Goal: Task Accomplishment & Management: Complete application form

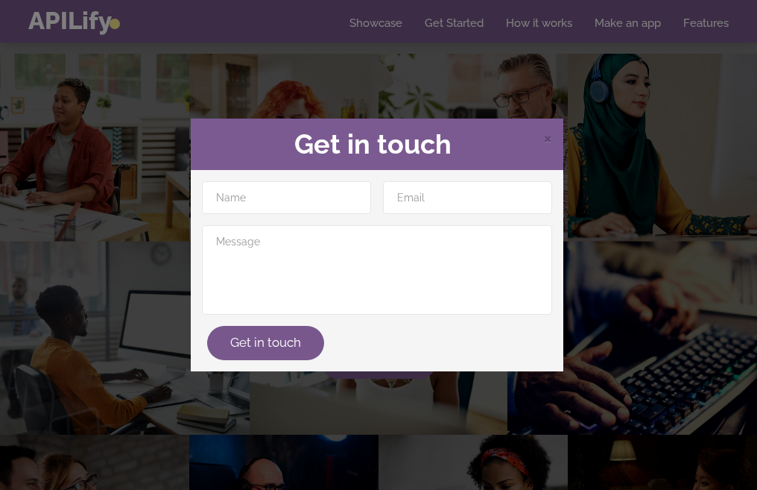
scroll to position [134, 0]
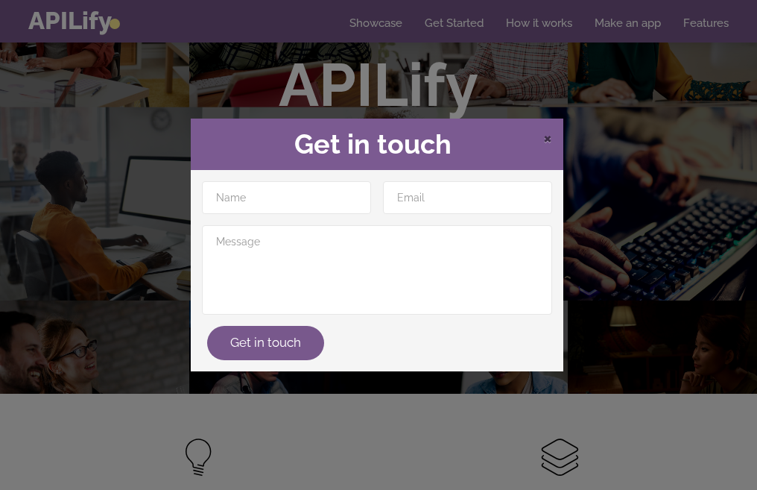
click at [545, 139] on span "×" at bounding box center [547, 137] width 9 height 22
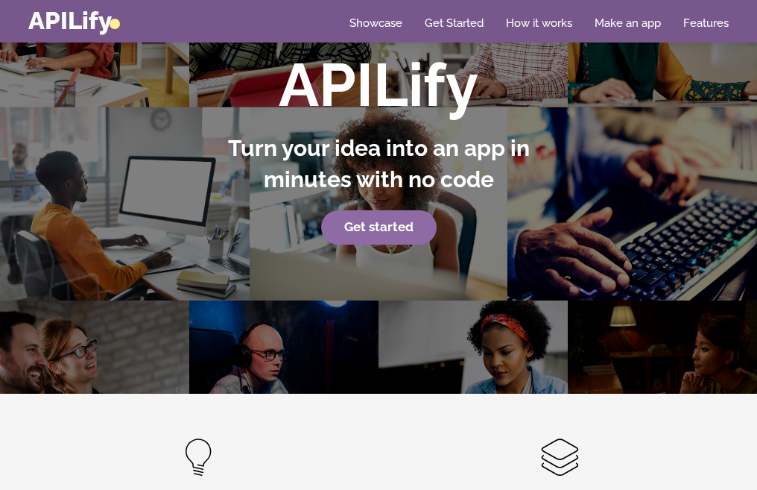
click at [376, 232] on strong "Get started" at bounding box center [378, 226] width 69 height 15
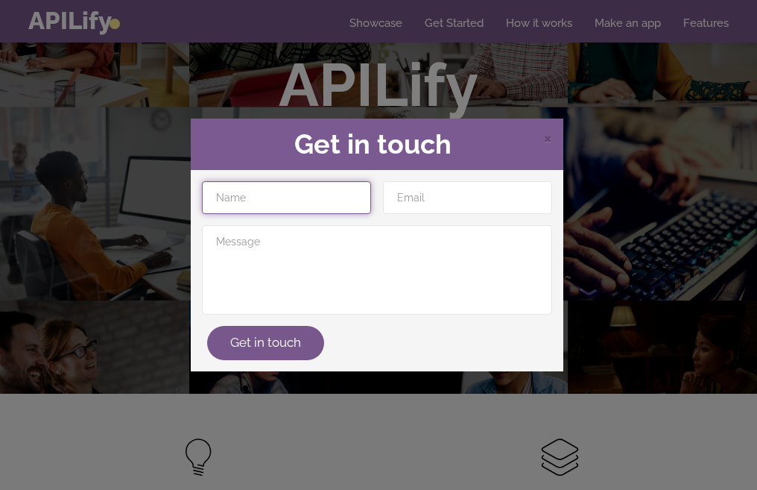
click at [334, 201] on input "text" at bounding box center [286, 197] width 169 height 33
type input "Tetsuya"
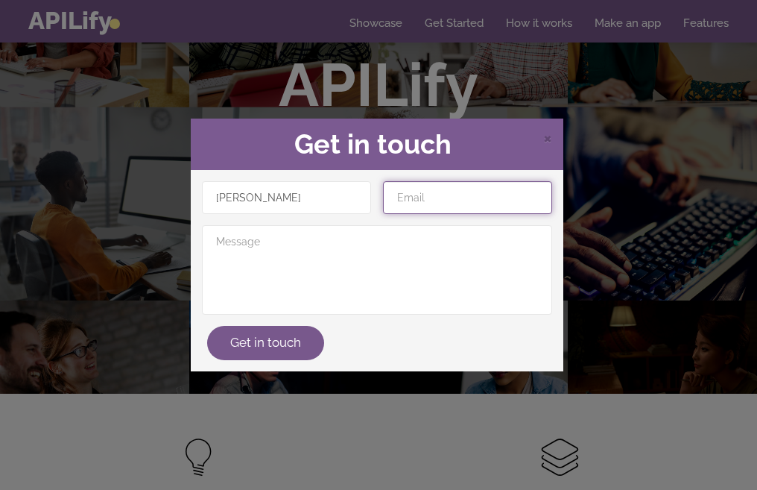
click at [455, 193] on input "email" at bounding box center [467, 197] width 169 height 33
type input "mirantolapafitia@gmail.com"
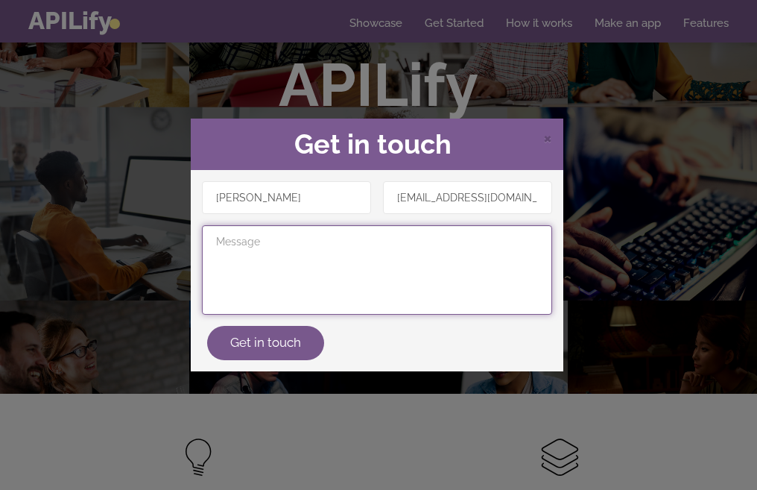
click at [332, 230] on textarea at bounding box center [377, 269] width 350 height 89
type textarea "Hello world"
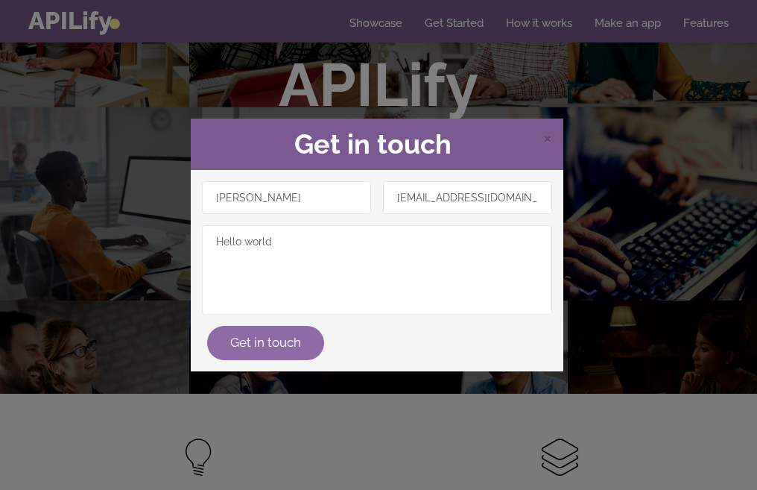
click at [274, 353] on button "Get in touch" at bounding box center [265, 343] width 117 height 34
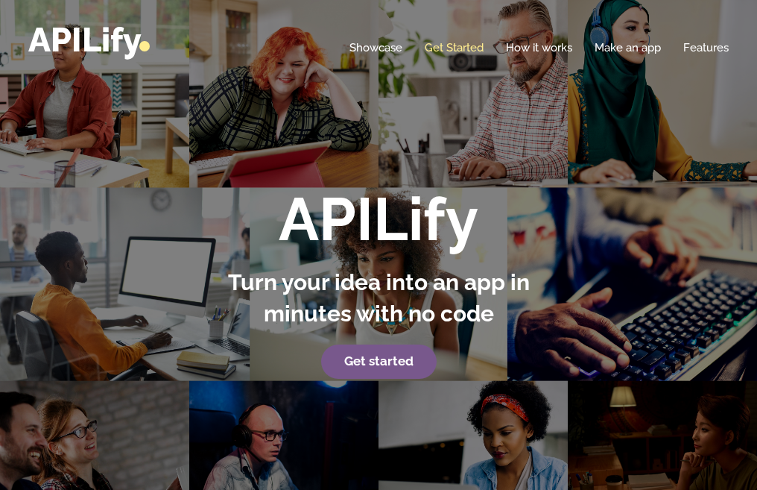
click at [443, 50] on link "Get Started" at bounding box center [454, 47] width 59 height 15
click at [461, 55] on div "Home Showcase Get Started How it works Make an app Features" at bounding box center [378, 40] width 701 height 34
click at [460, 51] on link "Get Started" at bounding box center [454, 47] width 59 height 15
click at [628, 47] on link "Make an app" at bounding box center [628, 47] width 66 height 15
click at [620, 51] on link "Make an app" at bounding box center [628, 47] width 66 height 15
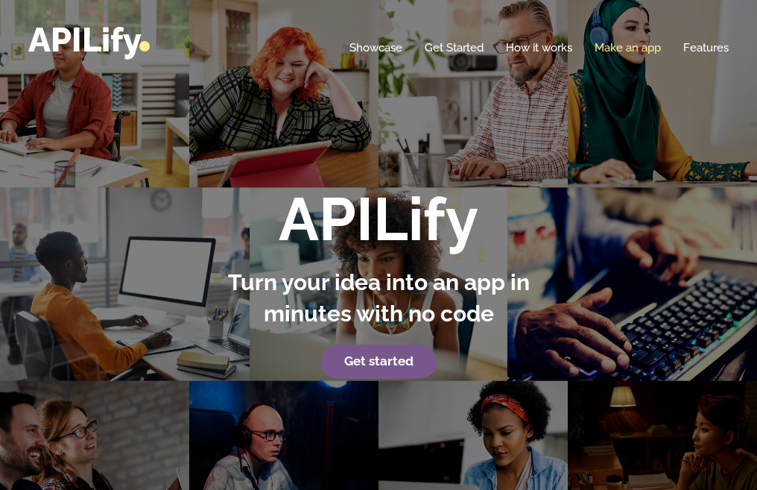
click at [622, 40] on link "Make an app" at bounding box center [628, 47] width 66 height 15
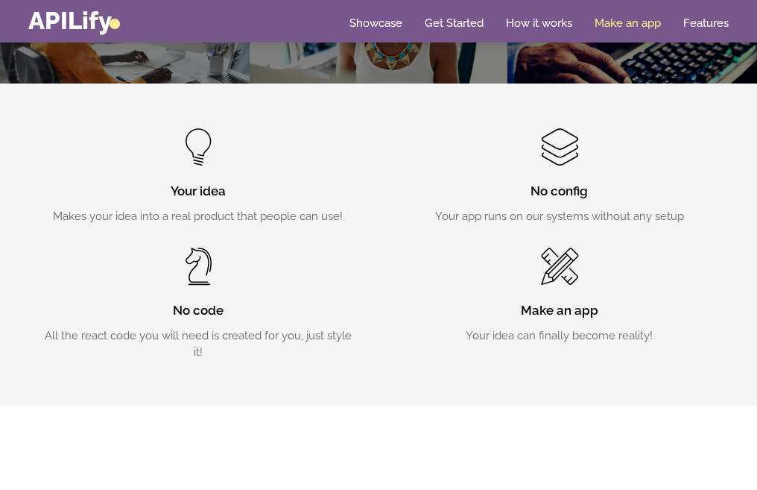
scroll to position [450, 0]
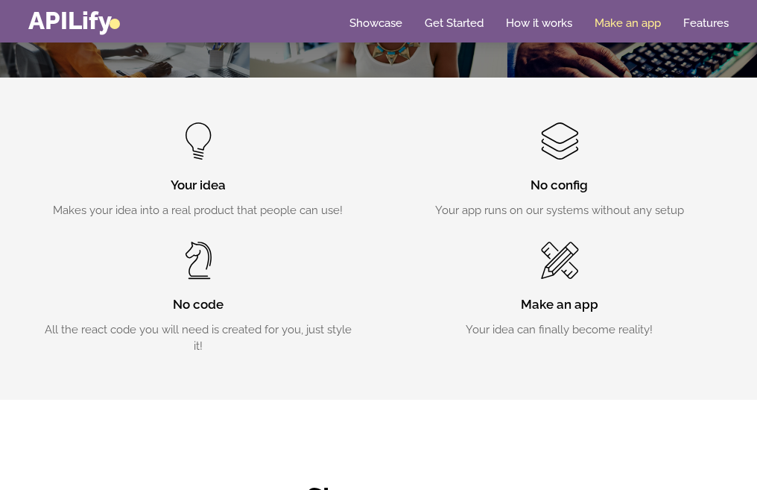
click at [628, 30] on link "Make an app" at bounding box center [628, 23] width 66 height 15
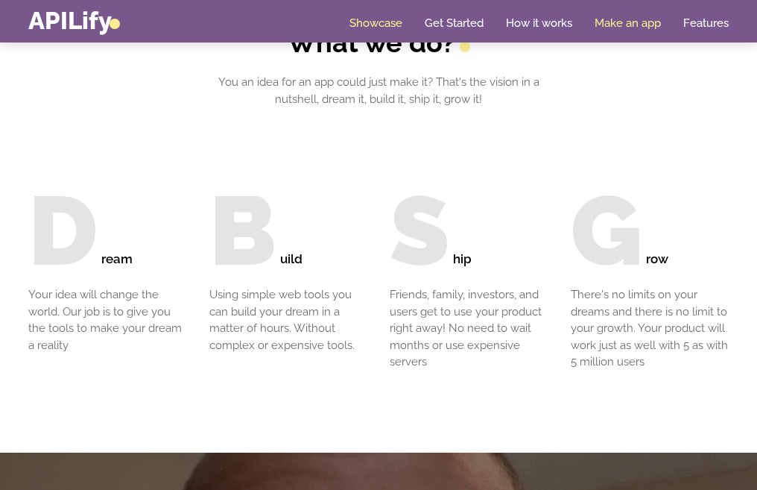
scroll to position [1415, 0]
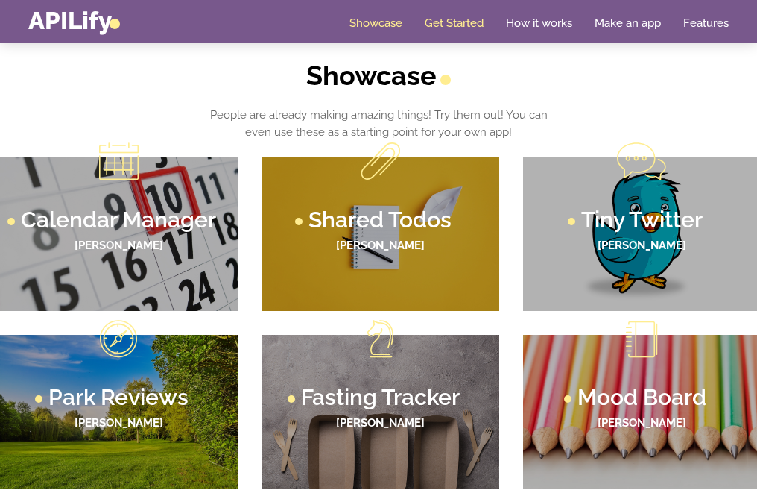
click at [476, 25] on link "Get Started" at bounding box center [454, 23] width 59 height 15
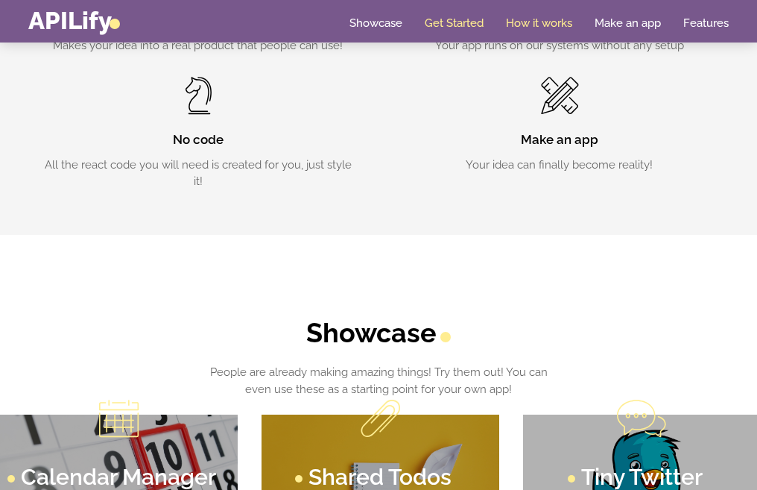
scroll to position [604, 0]
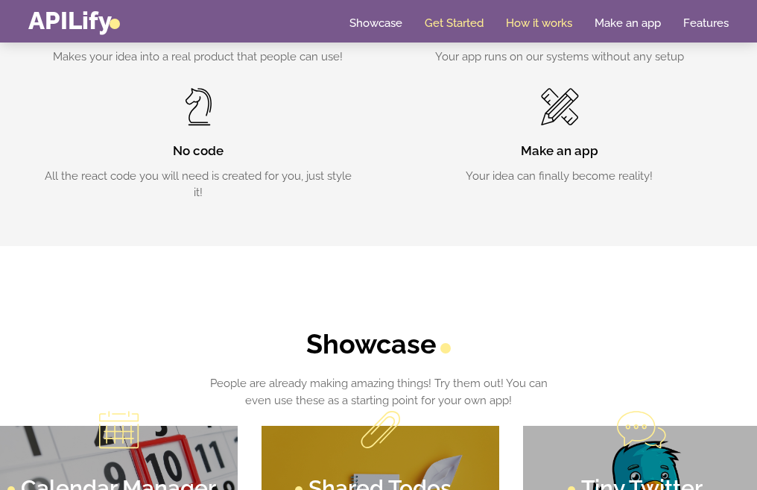
click at [451, 25] on link "Get Started" at bounding box center [454, 23] width 59 height 15
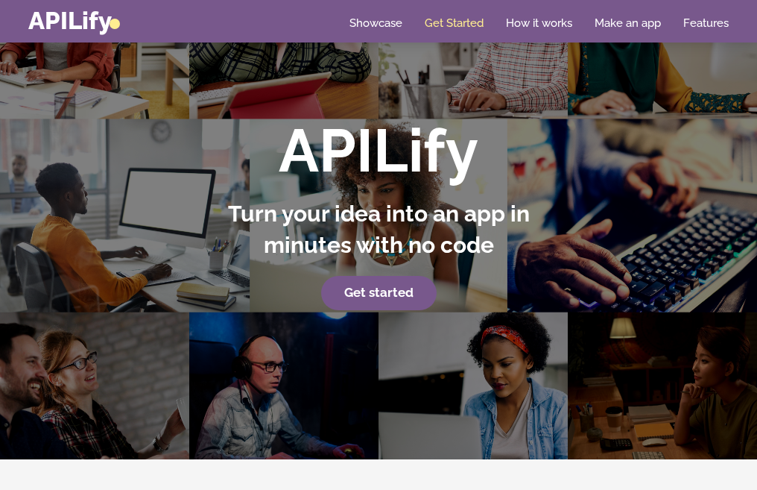
scroll to position [0, 0]
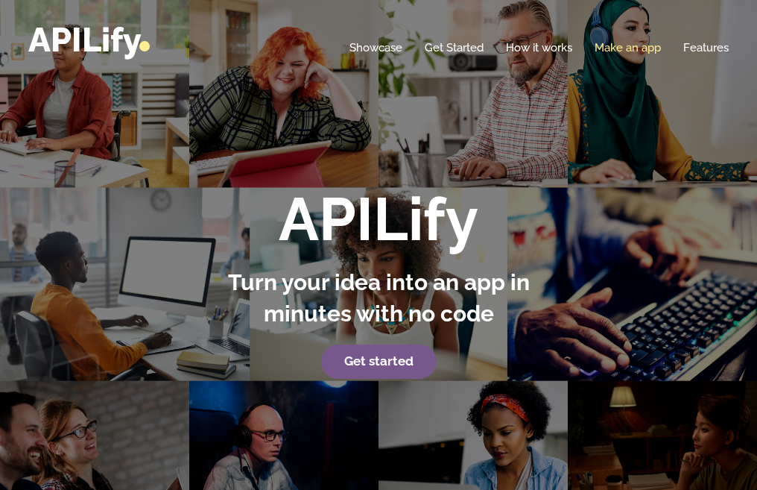
click at [643, 45] on link "Make an app" at bounding box center [628, 47] width 66 height 15
click at [642, 51] on link "Make an app" at bounding box center [628, 47] width 66 height 15
click at [640, 51] on link "Make an app" at bounding box center [628, 47] width 66 height 15
drag, startPoint x: 637, startPoint y: 53, endPoint x: 627, endPoint y: 47, distance: 11.4
click at [627, 47] on link "Make an app" at bounding box center [628, 47] width 66 height 15
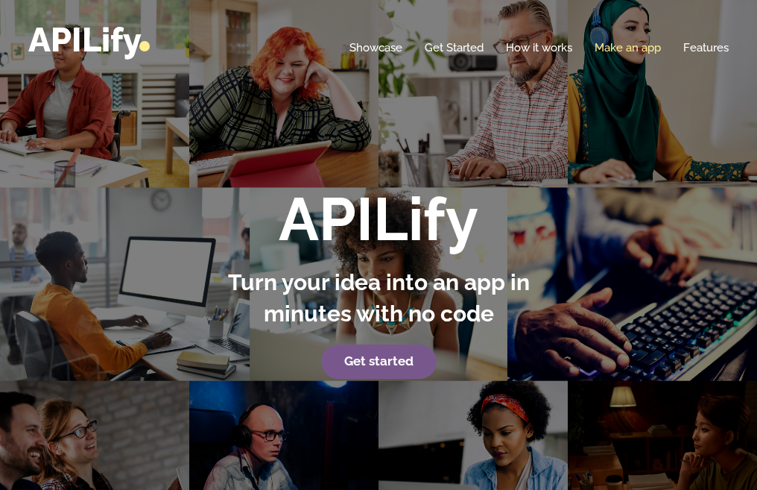
click at [627, 47] on link "Make an app" at bounding box center [628, 47] width 66 height 15
click at [627, 51] on link "Make an app" at bounding box center [628, 47] width 66 height 15
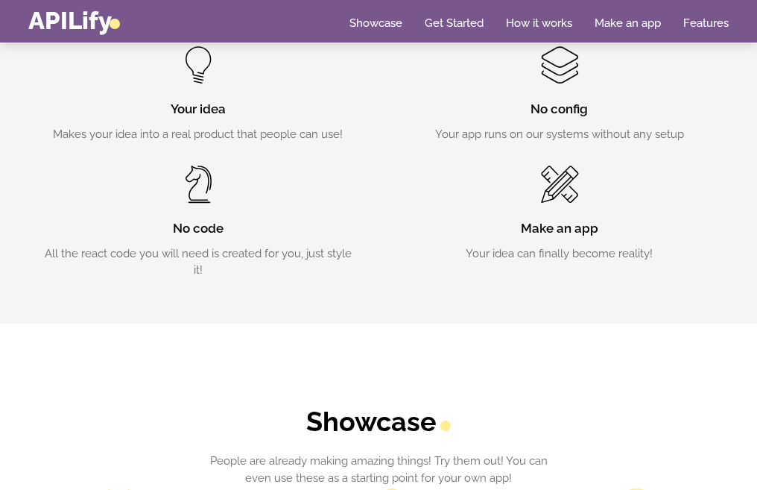
drag, startPoint x: 530, startPoint y: 187, endPoint x: 593, endPoint y: 127, distance: 87.0
click at [536, 191] on div "Make an app Your idea can finally become reality!" at bounding box center [559, 213] width 317 height 97
click at [593, 124] on div "No config Your app runs on our systems without any setup" at bounding box center [559, 93] width 317 height 97
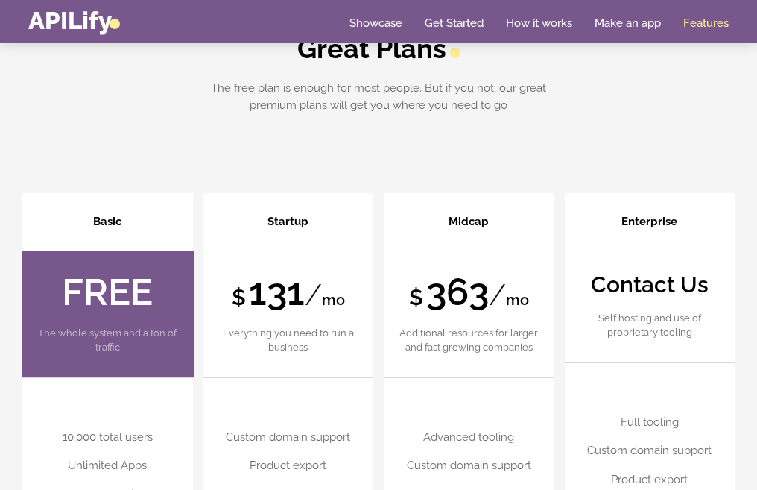
scroll to position [3493, 0]
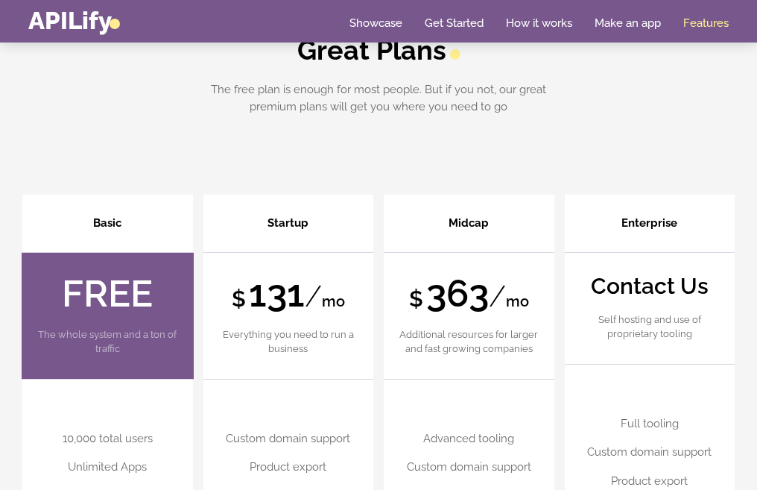
click at [116, 271] on strong "FREE" at bounding box center [107, 293] width 91 height 44
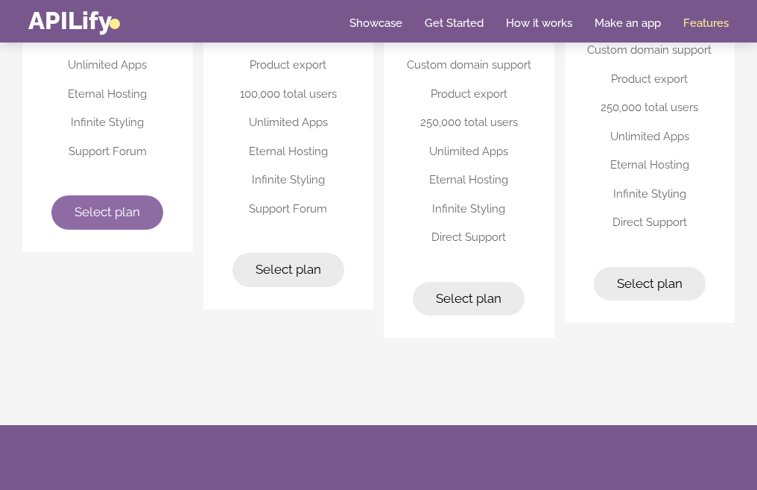
scroll to position [3895, 0]
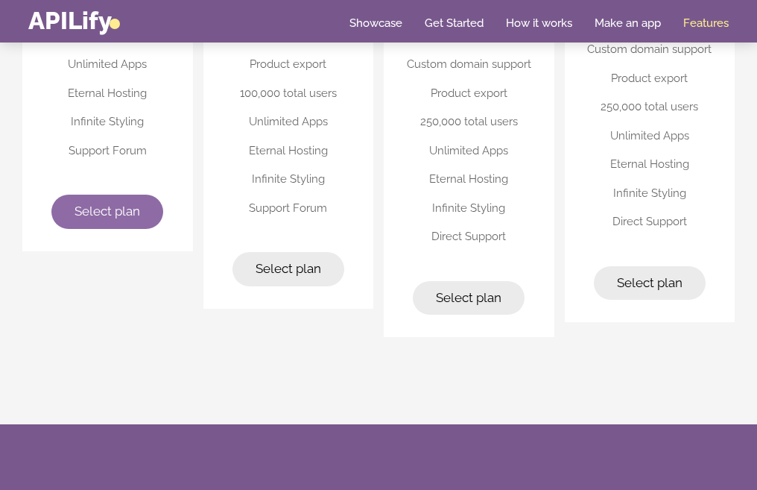
click at [140, 195] on link "Select plan" at bounding box center [107, 212] width 112 height 34
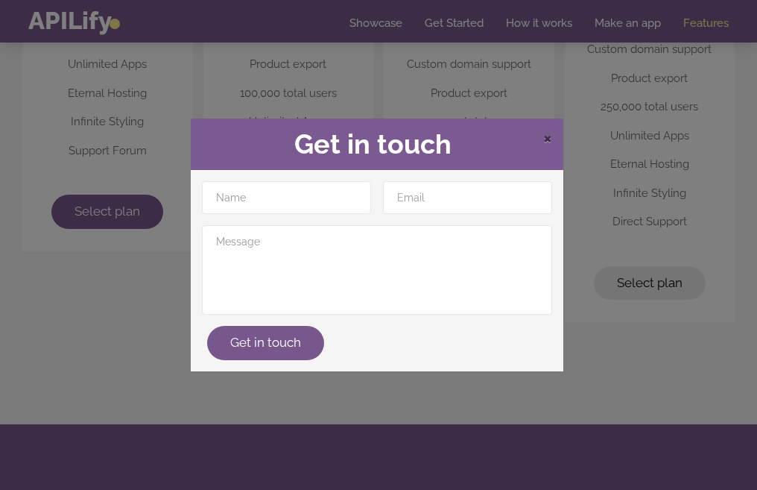
click at [544, 132] on span "×" at bounding box center [547, 137] width 9 height 22
